Goal: Task Accomplishment & Management: Manage account settings

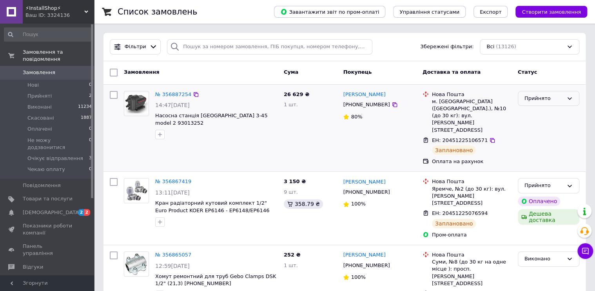
click at [543, 99] on div "Прийнято" at bounding box center [543, 98] width 39 height 8
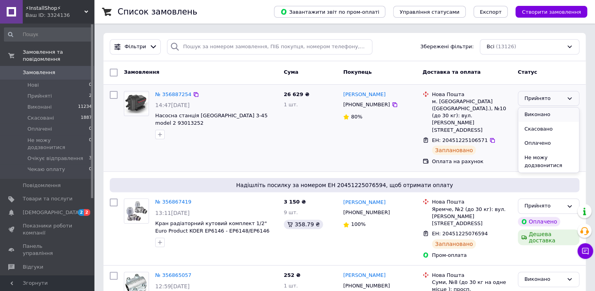
click at [538, 112] on li "Виконано" at bounding box center [548, 114] width 61 height 15
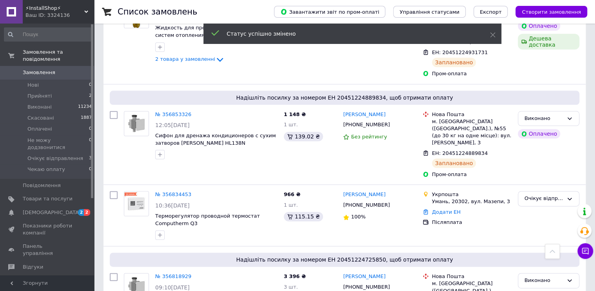
scroll to position [522, 0]
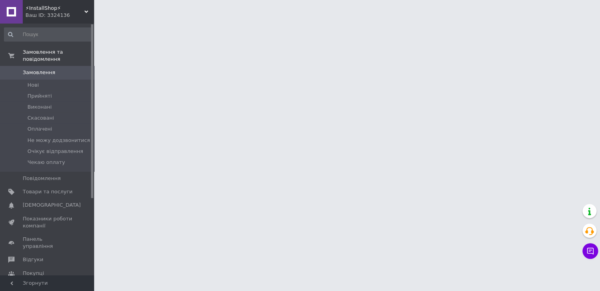
click at [589, 251] on icon at bounding box center [590, 251] width 8 height 8
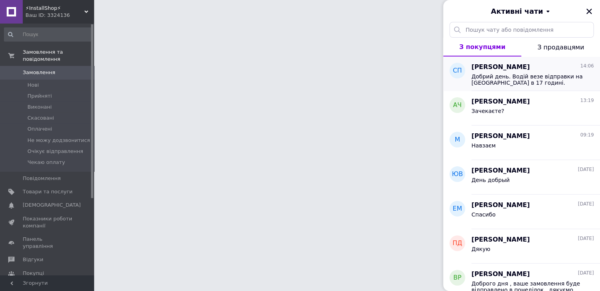
click at [517, 78] on span "Добрий день. Водій везе відправки на Нову Пошту в 17 годині." at bounding box center [526, 79] width 111 height 13
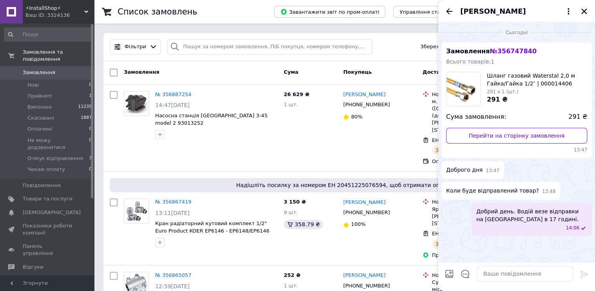
click at [587, 11] on button "Закрити" at bounding box center [583, 11] width 9 height 9
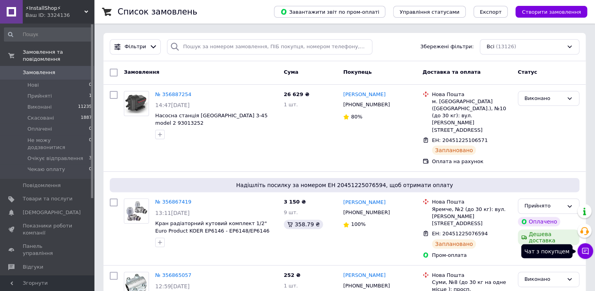
click at [582, 252] on icon at bounding box center [585, 251] width 7 height 7
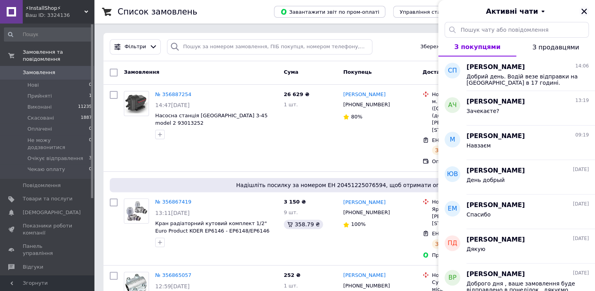
click at [587, 13] on icon "Закрити" at bounding box center [583, 11] width 7 height 7
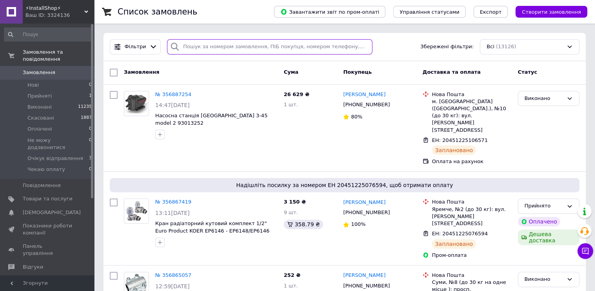
click at [219, 46] on input "search" at bounding box center [269, 46] width 205 height 15
paste input "роман свистун Петрович"
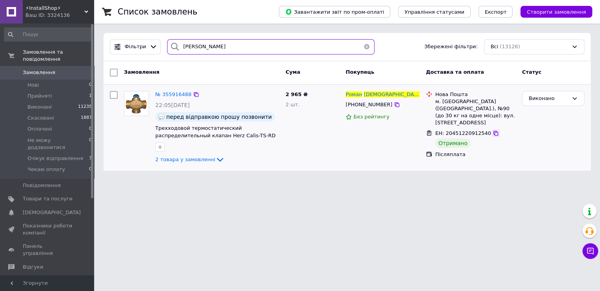
type input "роман свистун Петрович"
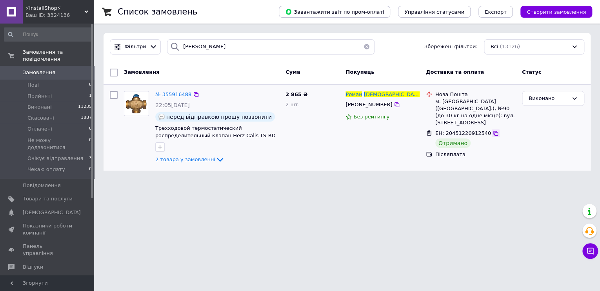
click at [493, 131] on icon at bounding box center [495, 133] width 5 height 5
click at [186, 156] on span "2 товара у замовленні" at bounding box center [185, 159] width 60 height 6
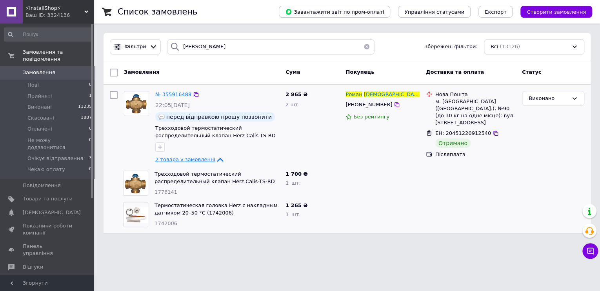
click at [215, 157] on icon at bounding box center [219, 159] width 9 height 9
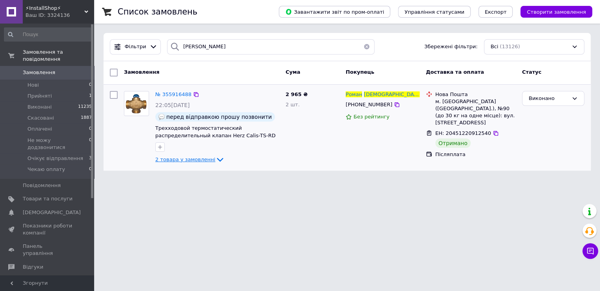
click at [215, 157] on icon at bounding box center [219, 159] width 9 height 9
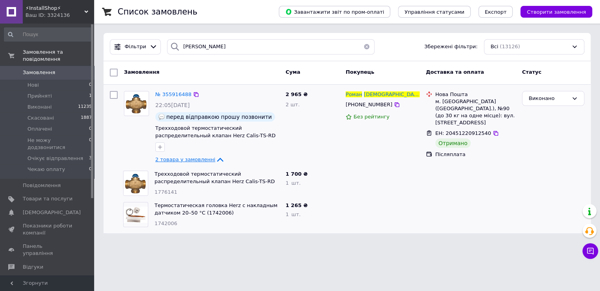
click at [215, 157] on icon at bounding box center [219, 159] width 9 height 9
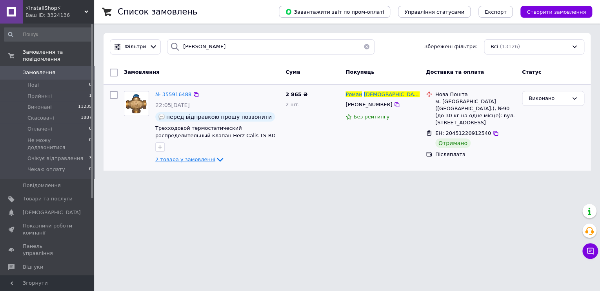
click at [215, 157] on icon at bounding box center [219, 159] width 9 height 9
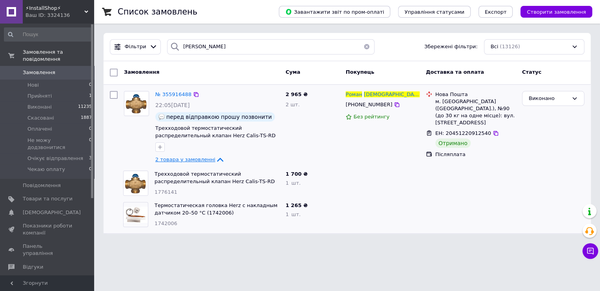
click at [215, 157] on icon at bounding box center [219, 159] width 9 height 9
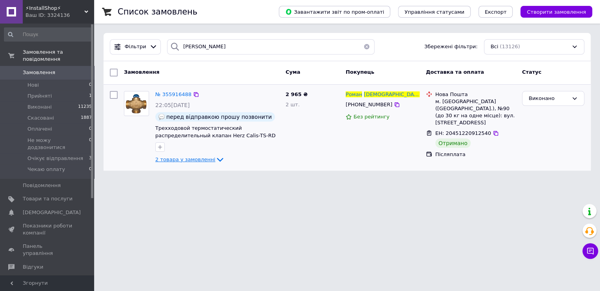
click at [215, 157] on icon at bounding box center [219, 159] width 9 height 9
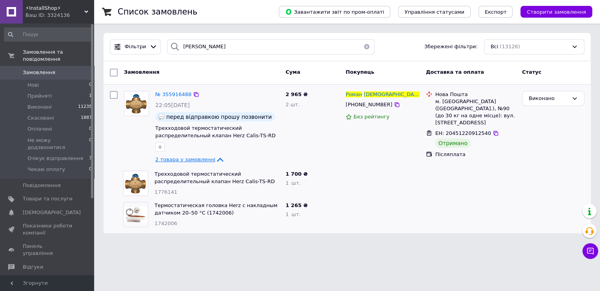
click at [287, 243] on html "⚡InstallShop⚡ Ваш ID: 3324136 Сайт ⚡InstallShop⚡ Кабінет покупця Перевірити ста…" at bounding box center [300, 121] width 600 height 243
click at [492, 130] on icon at bounding box center [495, 133] width 6 height 6
click at [398, 241] on div "Список замовлень Завантажити звіт по пром-оплаті Управління статусами Експорт С…" at bounding box center [347, 121] width 506 height 243
drag, startPoint x: 384, startPoint y: 107, endPoint x: 367, endPoint y: 98, distance: 18.9
click at [393, 107] on icon at bounding box center [396, 105] width 6 height 6
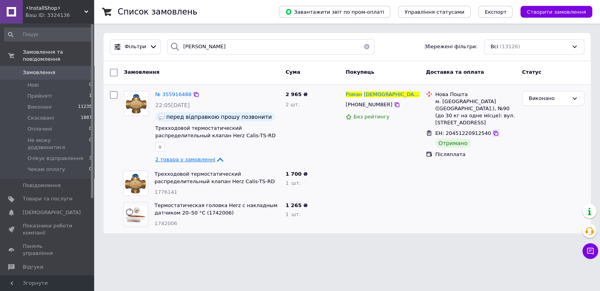
click at [492, 130] on icon at bounding box center [495, 133] width 6 height 6
click at [362, 47] on button "button" at bounding box center [367, 46] width 16 height 15
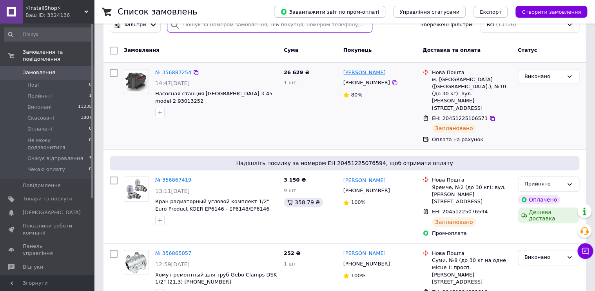
scroll to position [31, 0]
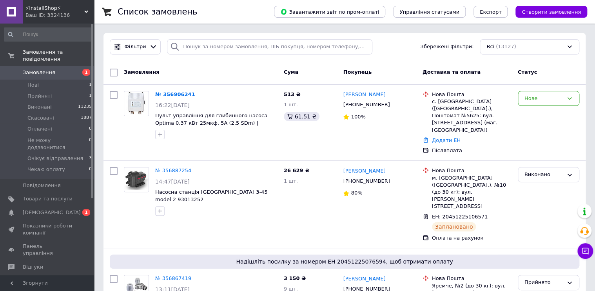
drag, startPoint x: 176, startPoint y: 90, endPoint x: 185, endPoint y: 90, distance: 9.0
click at [176, 91] on link "№ 356906241" at bounding box center [175, 94] width 40 height 6
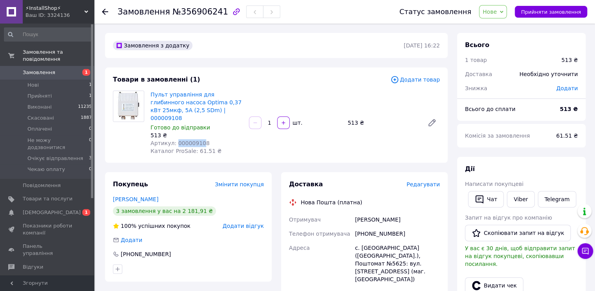
drag, startPoint x: 198, startPoint y: 135, endPoint x: 173, endPoint y: 136, distance: 25.1
click at [173, 140] on span "Артикул: 000009108" at bounding box center [179, 143] width 59 height 6
drag, startPoint x: 173, startPoint y: 136, endPoint x: 190, endPoint y: 138, distance: 16.5
click at [190, 140] on span "Артикул: 000009108" at bounding box center [179, 143] width 59 height 6
drag, startPoint x: 199, startPoint y: 134, endPoint x: 173, endPoint y: 137, distance: 26.4
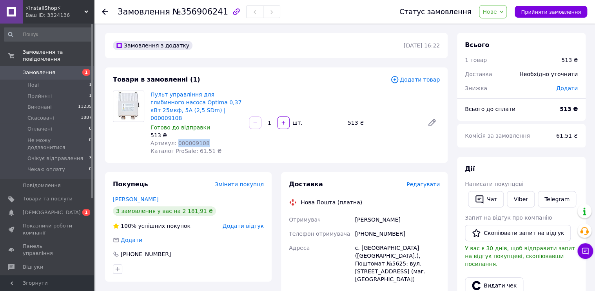
click at [173, 140] on span "Артикул: 000009108" at bounding box center [179, 143] width 59 height 6
copy span "000009108"
